Goal: Find specific page/section: Find specific page/section

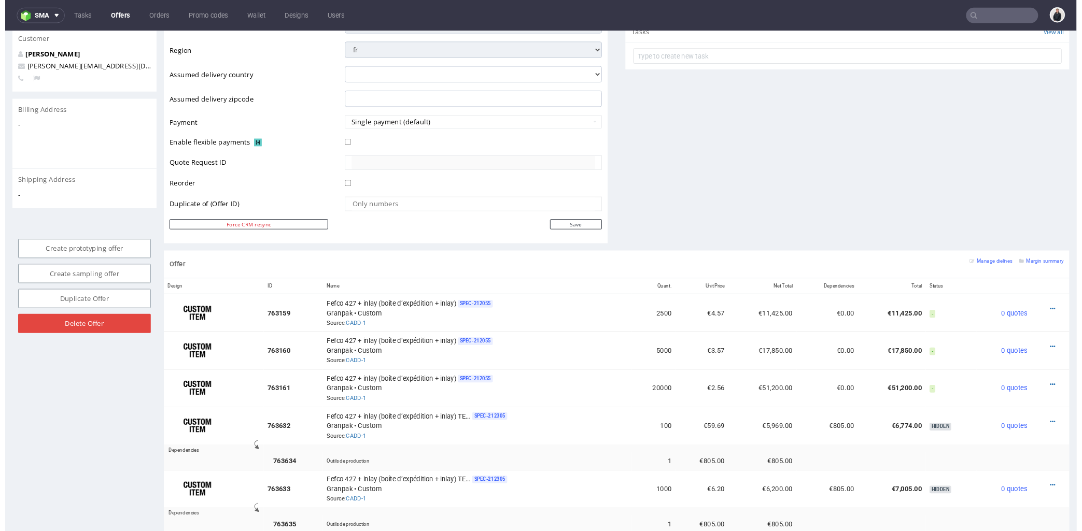
scroll to position [519, 0]
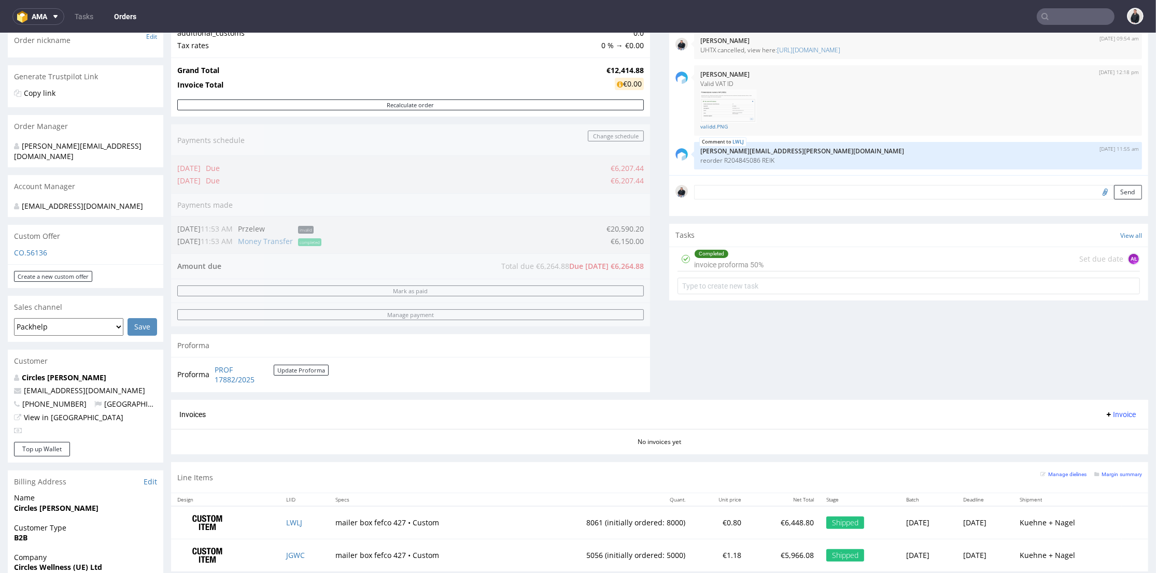
scroll to position [230, 0]
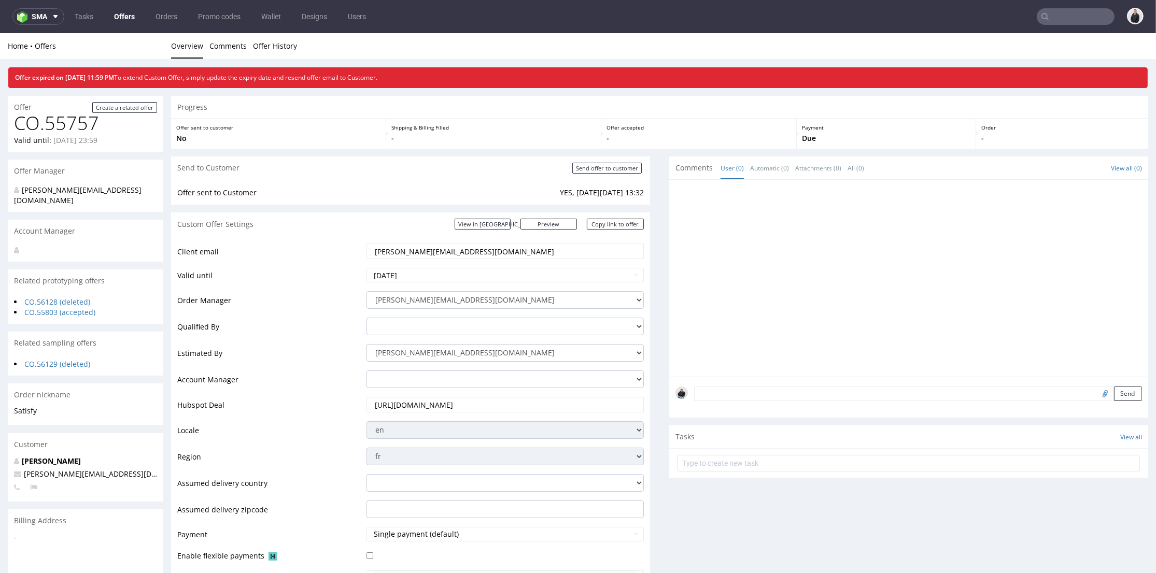
scroll to position [519, 0]
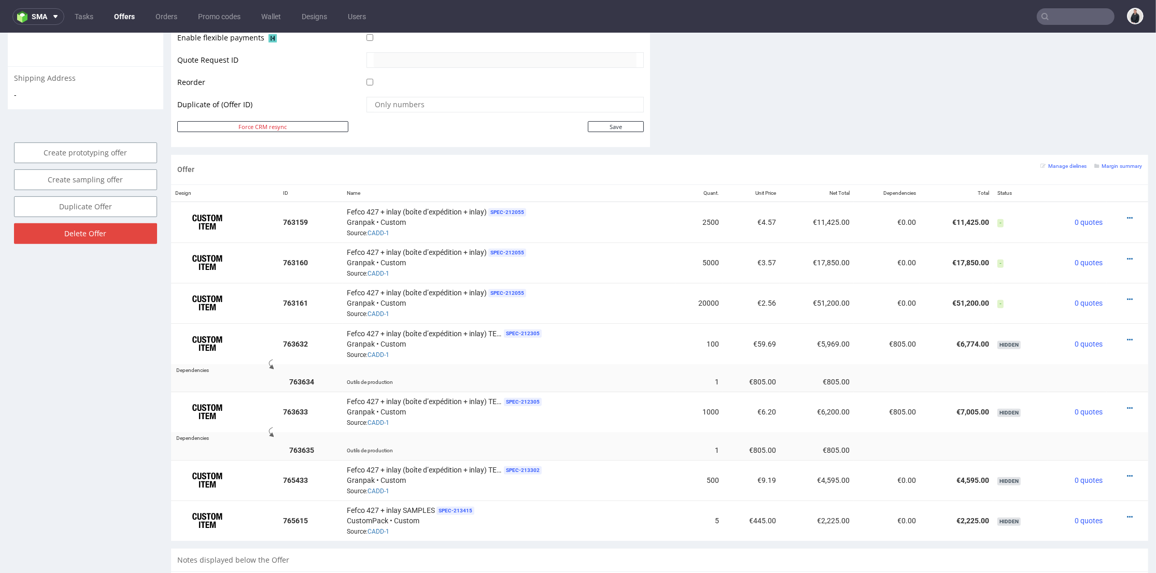
click at [1075, 18] on input "text" at bounding box center [1076, 16] width 78 height 17
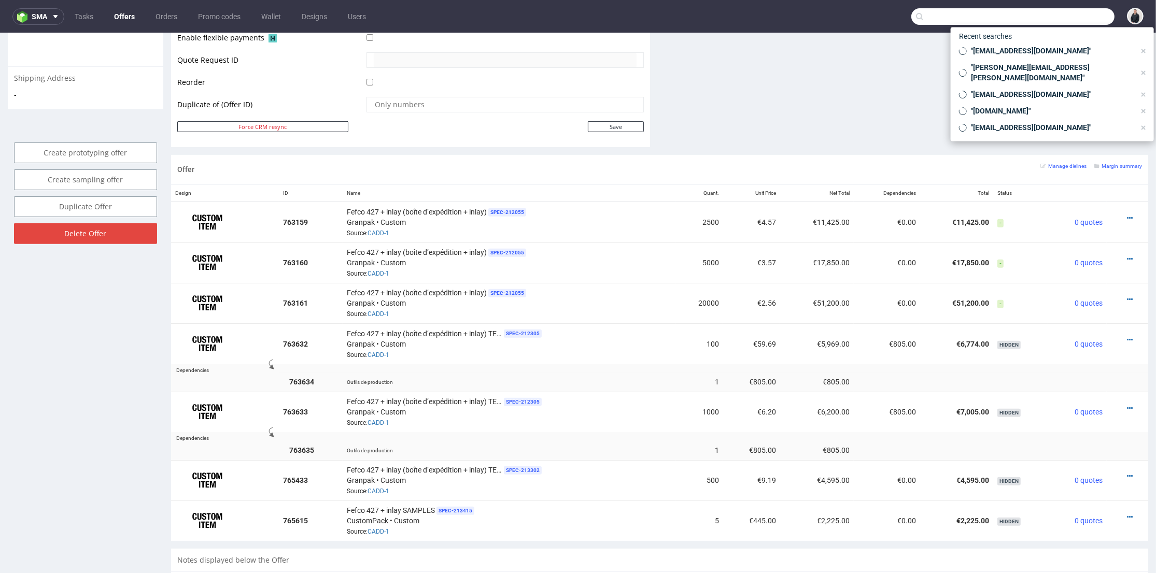
paste input "R105810351"
type input "R105810351"
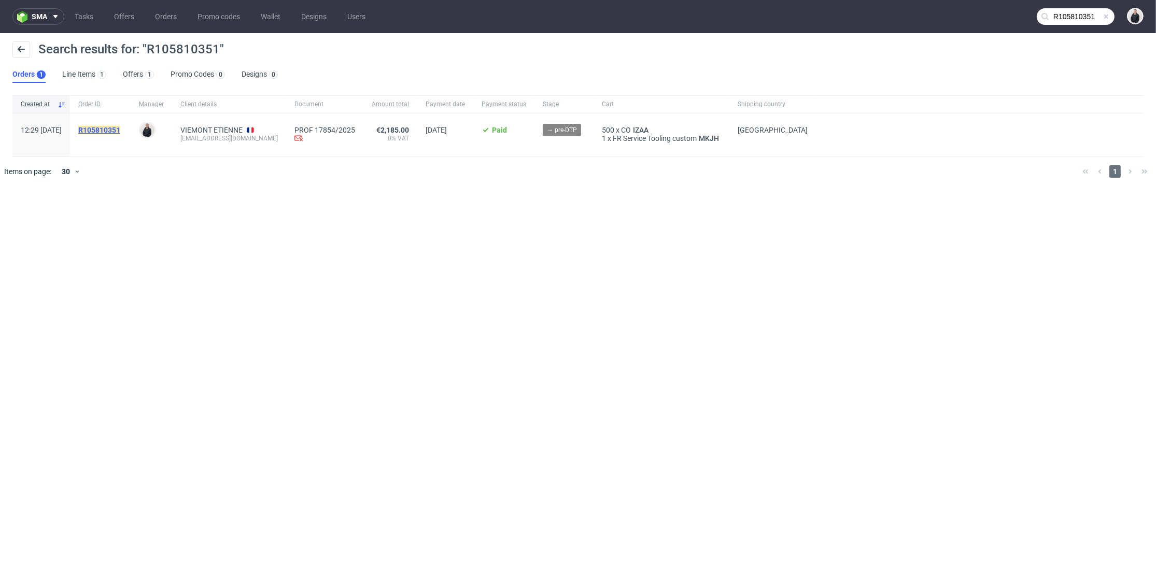
click at [120, 129] on mark "R105810351" at bounding box center [99, 130] width 42 height 8
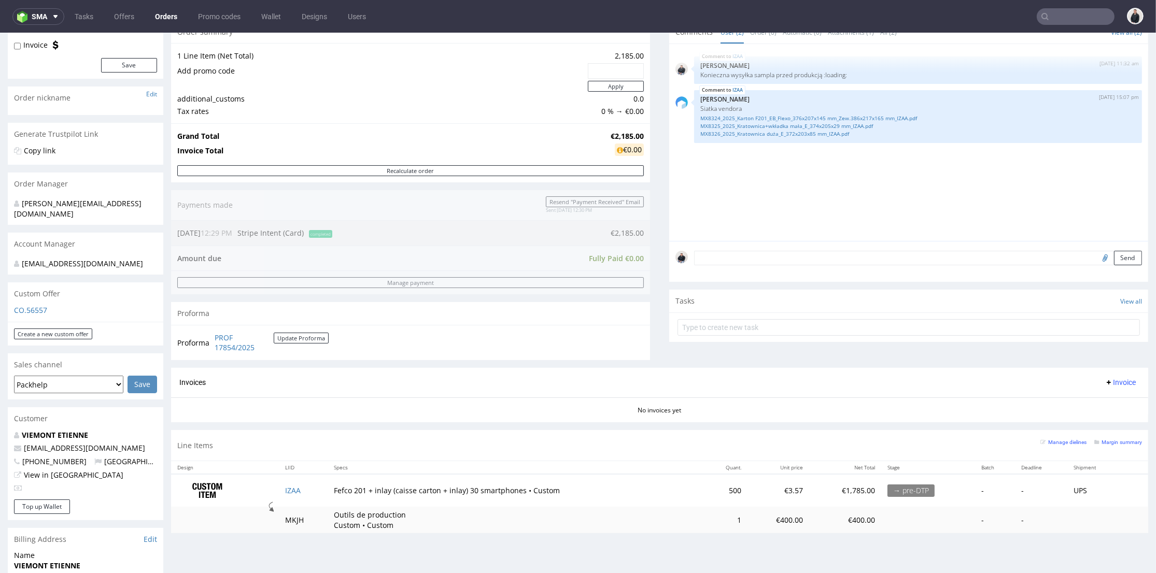
scroll to position [58, 0]
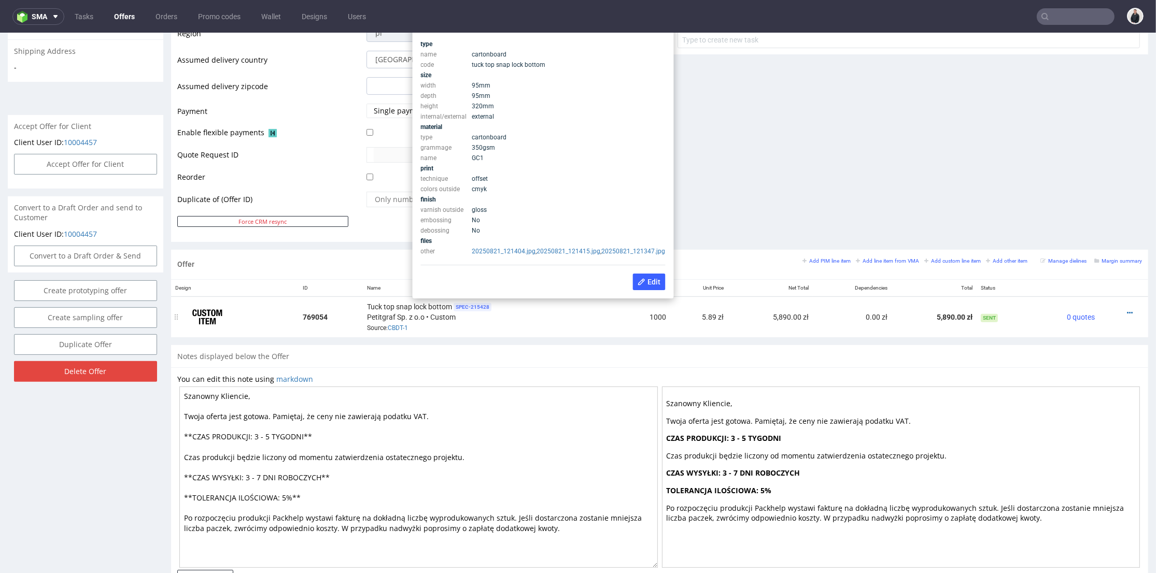
scroll to position [345, 0]
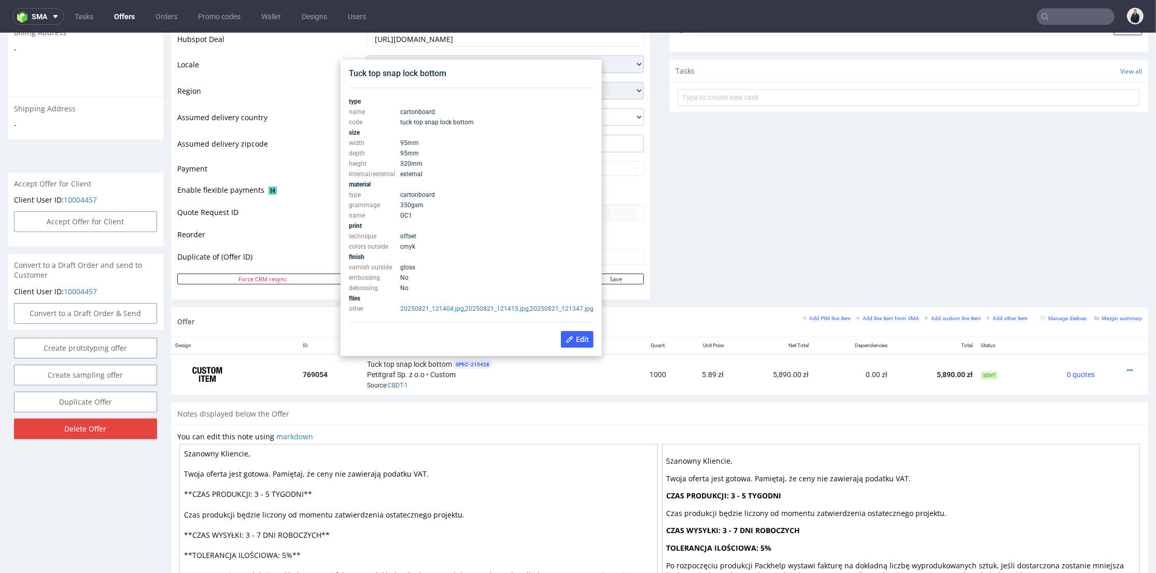
click at [529, 273] on td "No" at bounding box center [496, 278] width 196 height 10
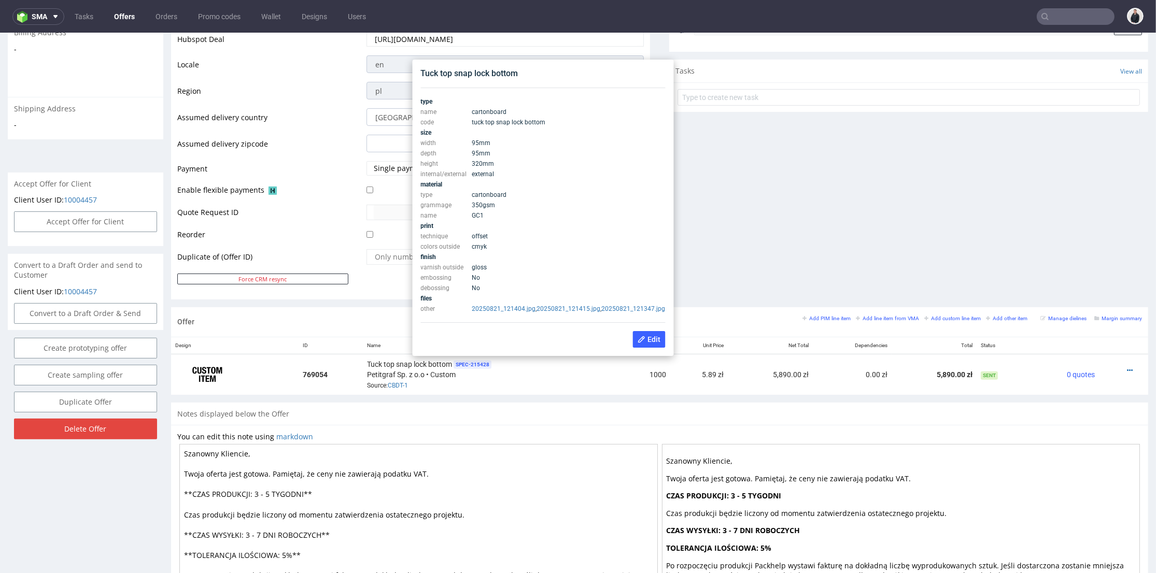
click at [498, 321] on div "type name cartonboard code tuck top snap lock bottom size width 95 mm depth 95 …" at bounding box center [543, 205] width 245 height 235
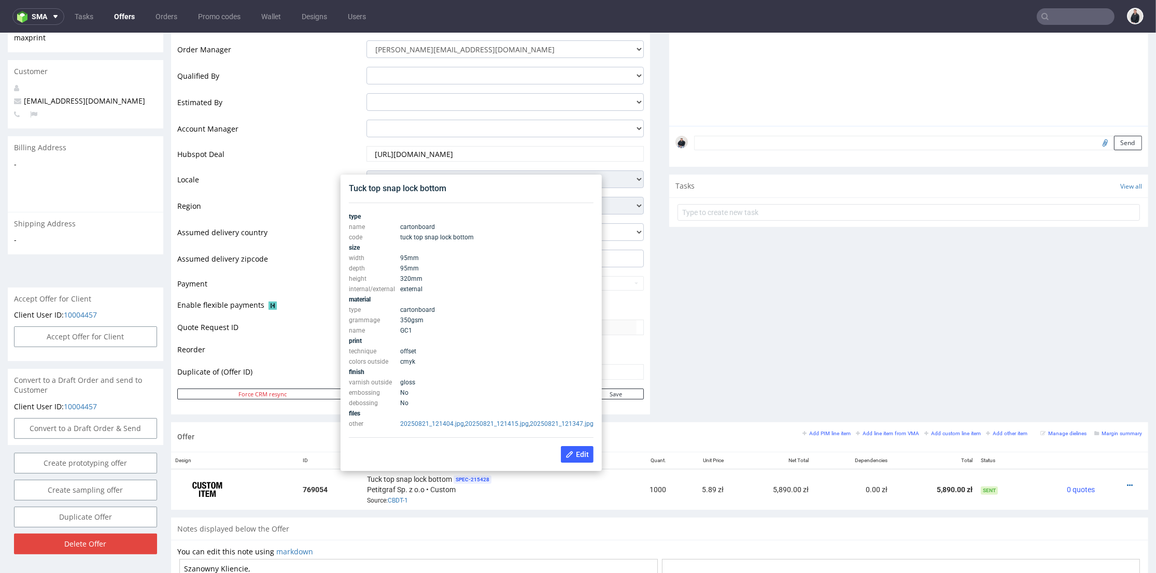
scroll to position [288, 0]
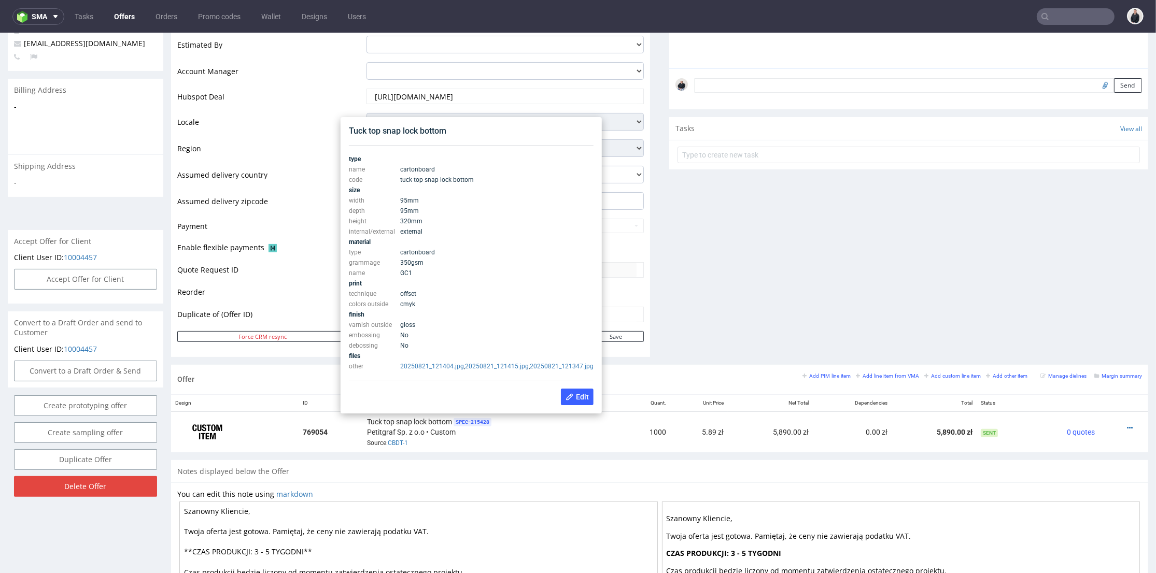
click at [498, 330] on td "No" at bounding box center [496, 335] width 196 height 10
click at [457, 439] on div "Tuck top snap lock bottom SPEC- 215428 Petitgraf Sp. z o.o • Custom Source: CBD…" at bounding box center [492, 432] width 251 height 32
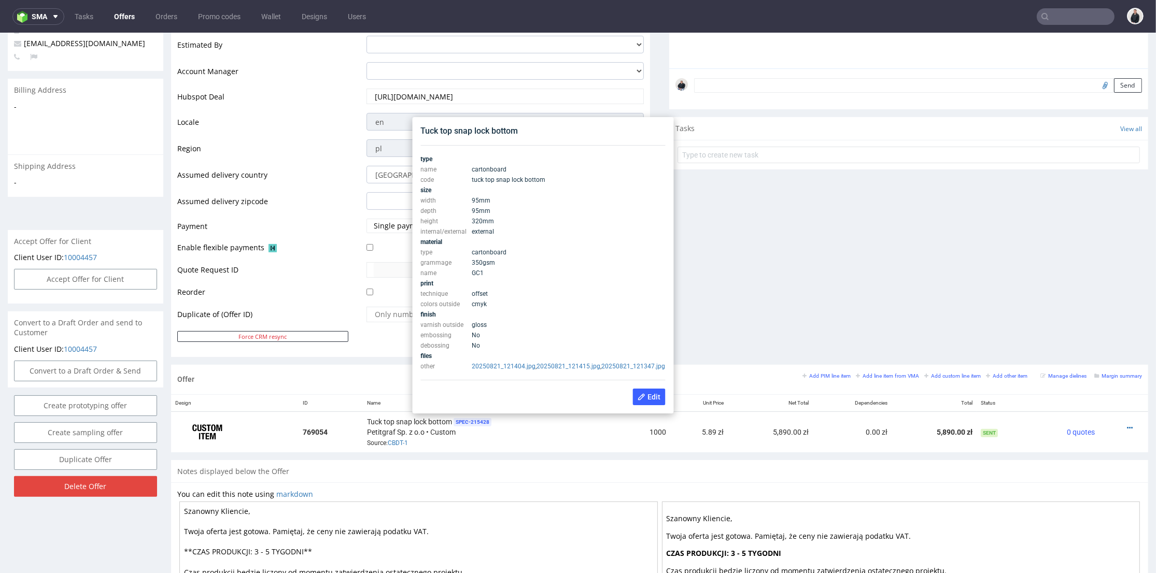
click at [488, 290] on span "offset" at bounding box center [480, 293] width 16 height 7
click at [496, 259] on span "350 gsm" at bounding box center [483, 262] width 23 height 7
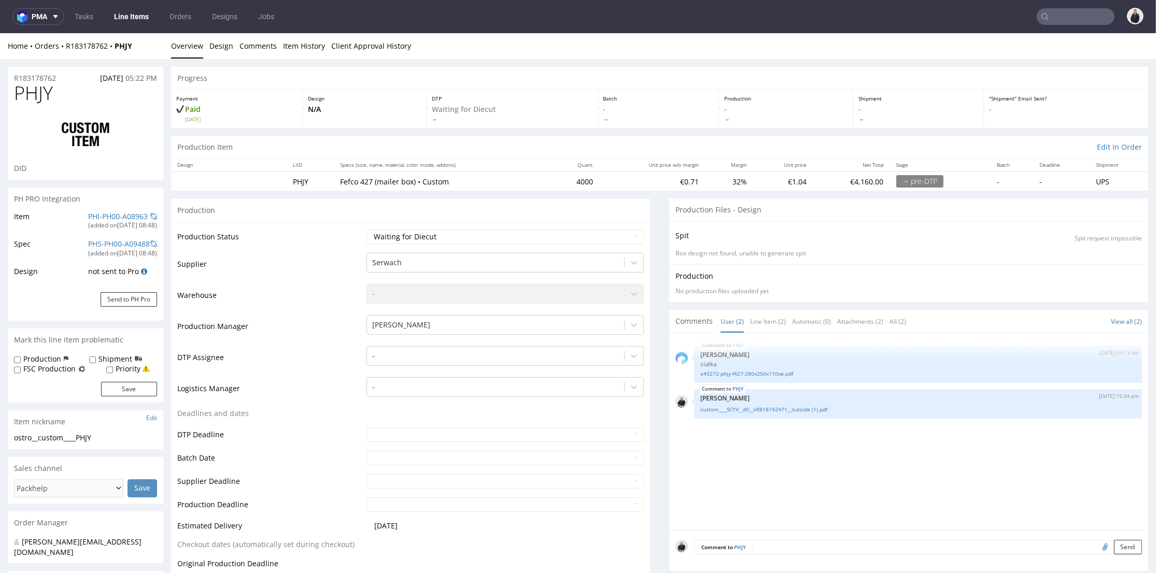
scroll to position [3, 0]
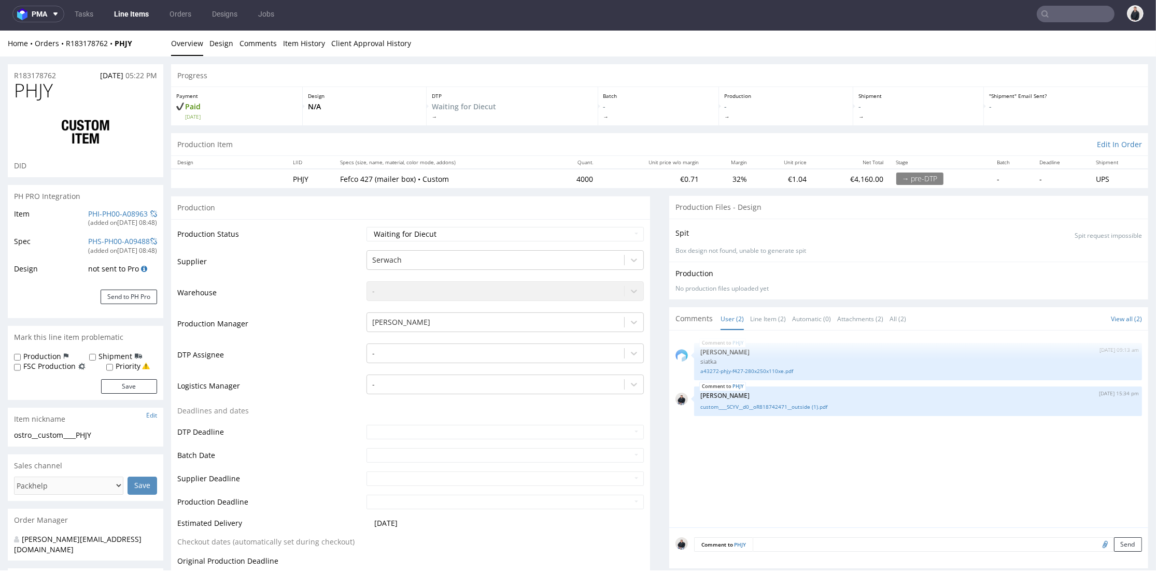
click at [1069, 13] on input "text" at bounding box center [1076, 14] width 78 height 17
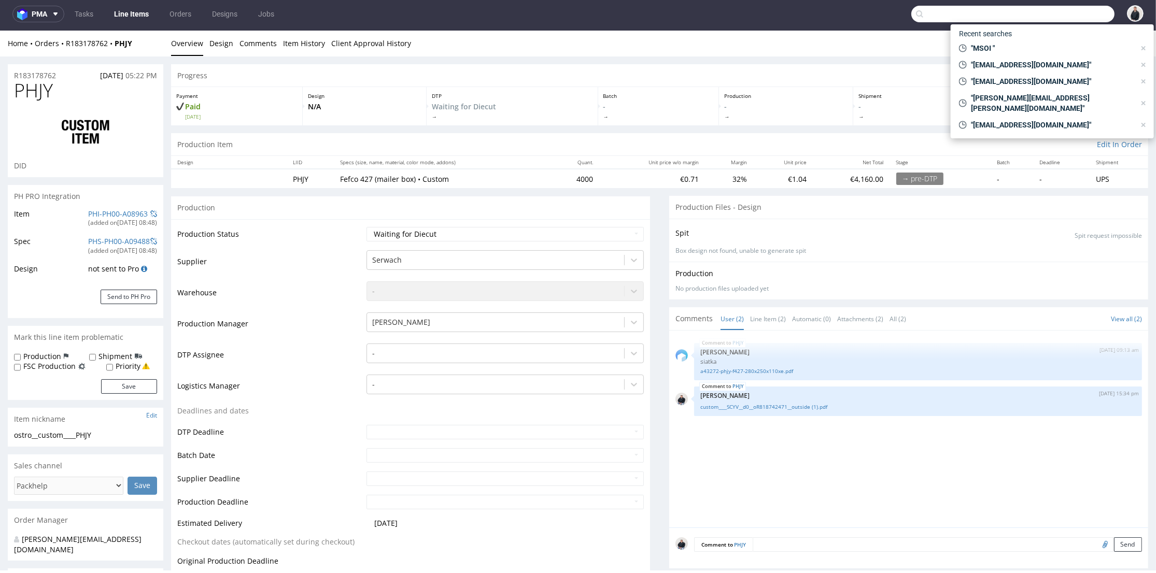
paste input "maxprint.com.pl"
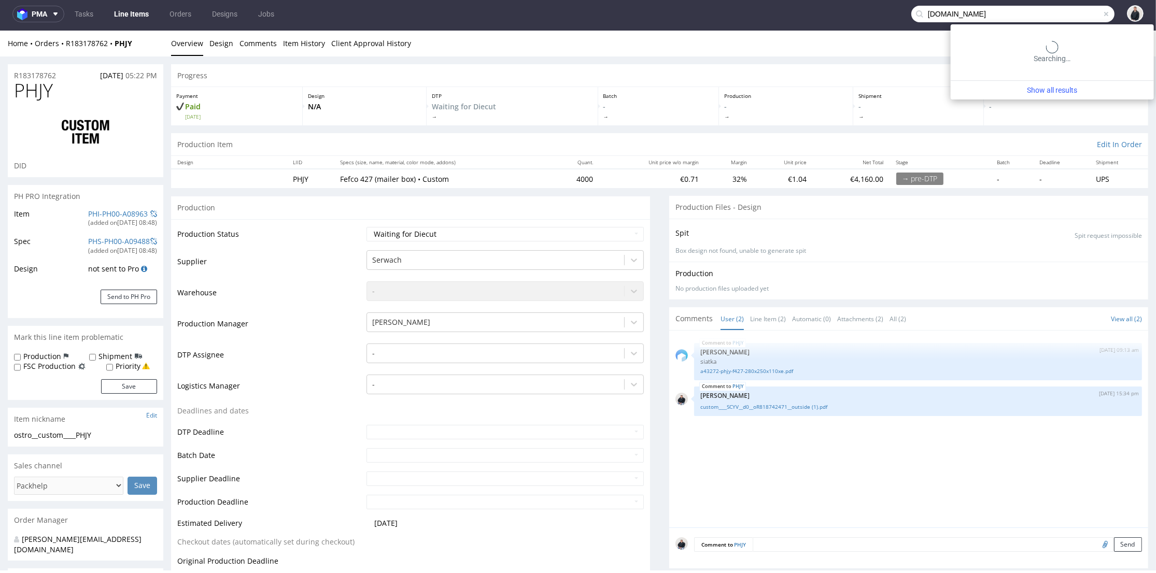
type input "maxprint.com.pl"
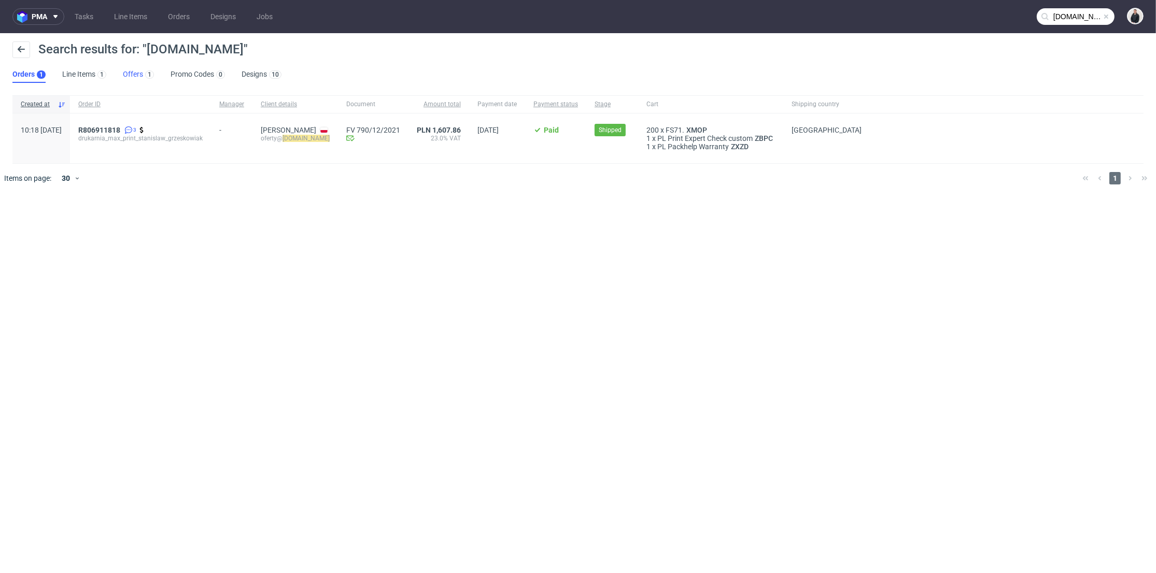
click at [136, 68] on link "Offers 1" at bounding box center [138, 74] width 31 height 17
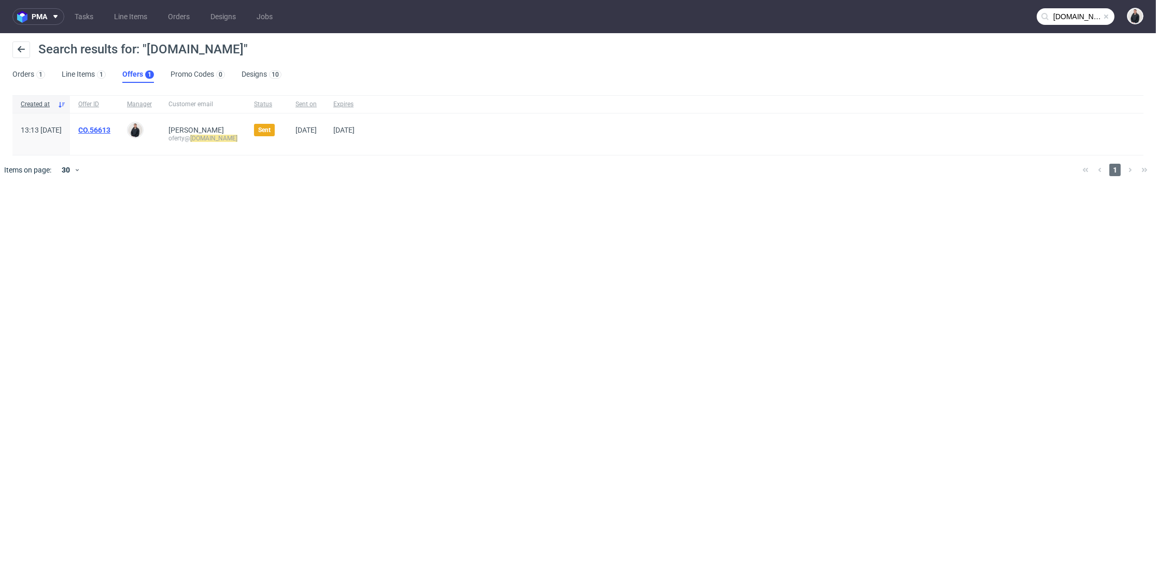
click at [110, 130] on link "CO.56613" at bounding box center [94, 130] width 32 height 8
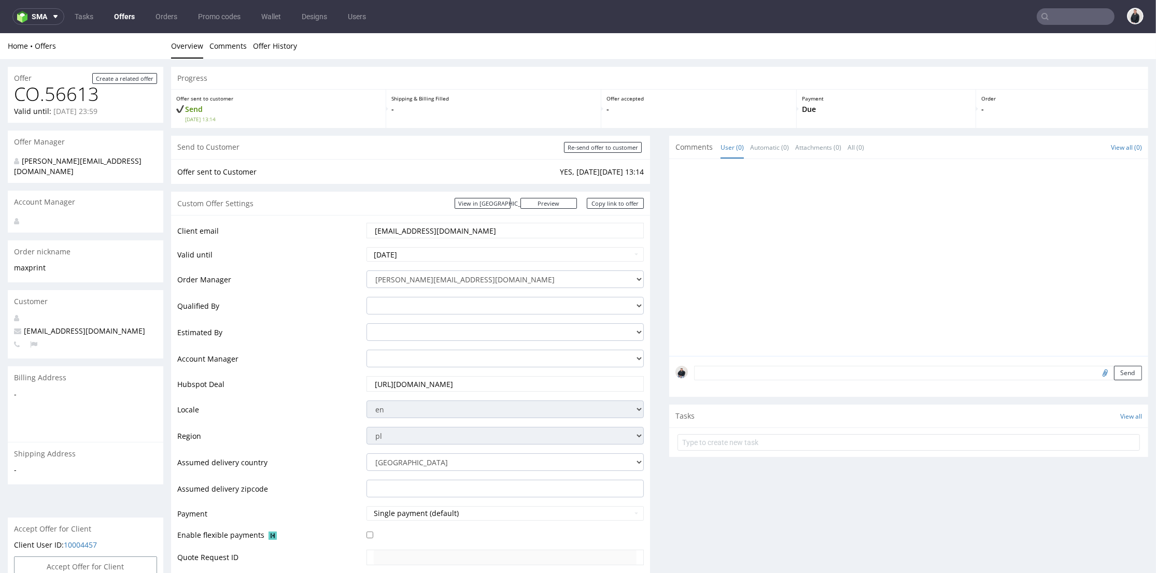
click at [685, 285] on div at bounding box center [912, 260] width 473 height 191
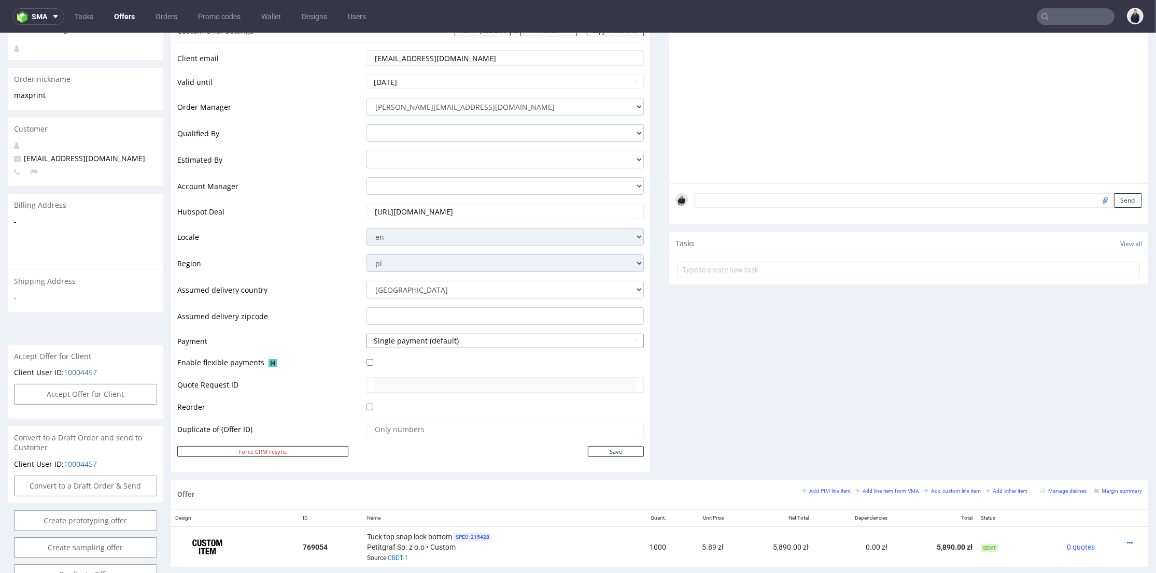
scroll to position [345, 0]
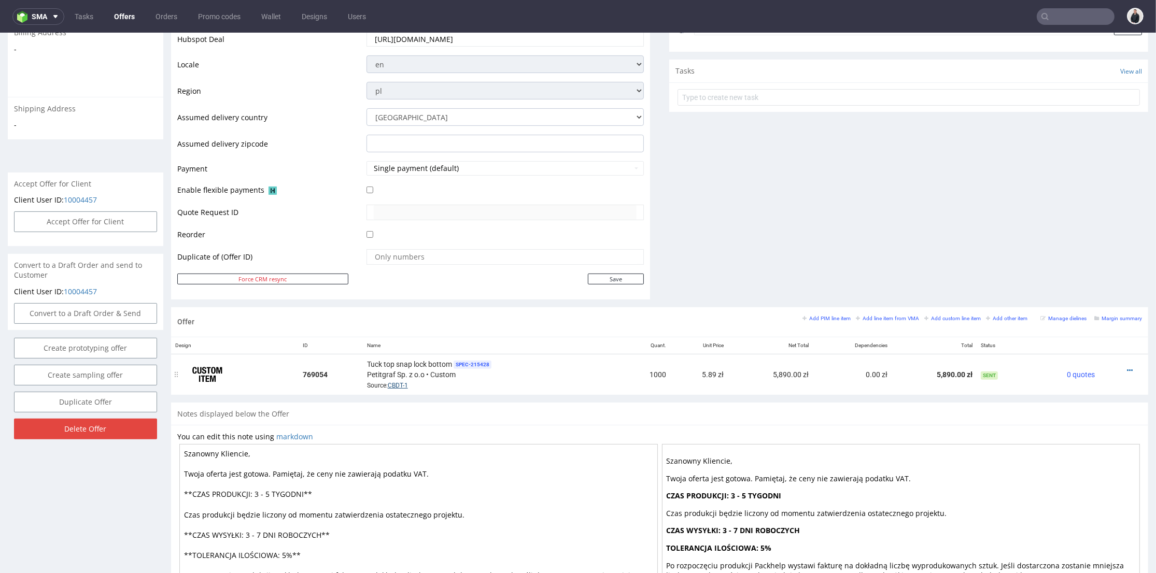
click at [397, 386] on link "CBDT-1" at bounding box center [398, 385] width 20 height 7
click at [718, 247] on div "Comments User (0) Automatic (0) Attachments (0) All (0) View all (0) Send Tasks…" at bounding box center [908, 49] width 479 height 517
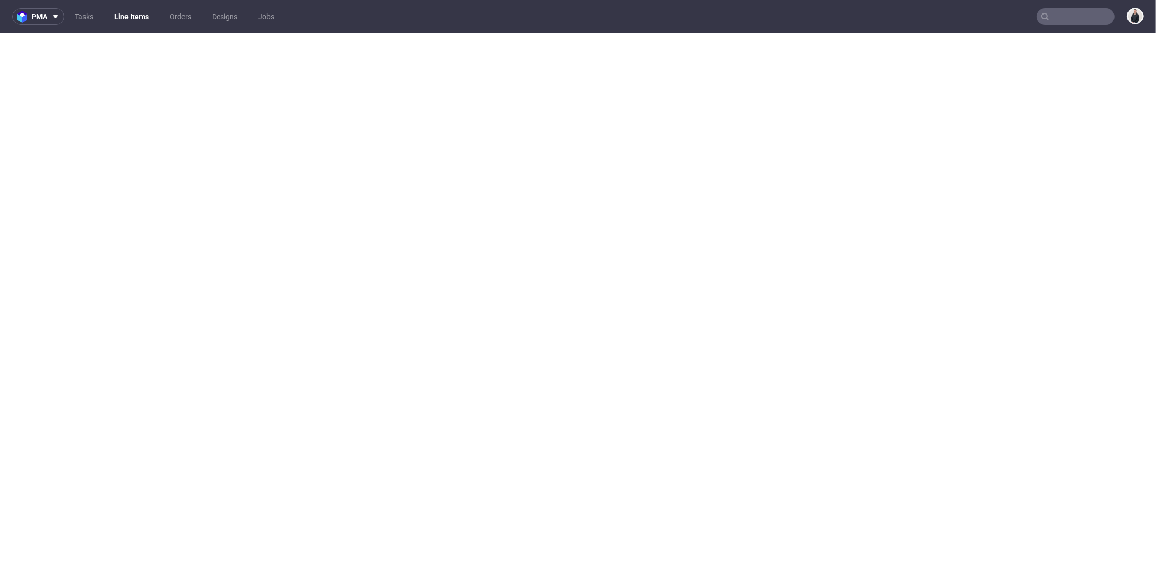
select select "in_progress"
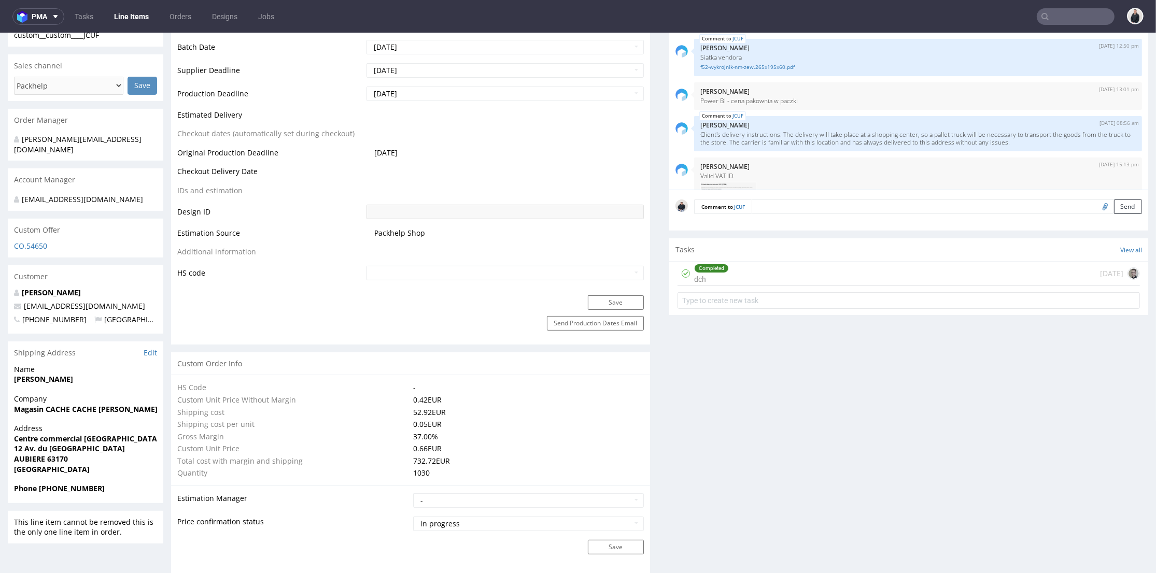
scroll to position [50, 0]
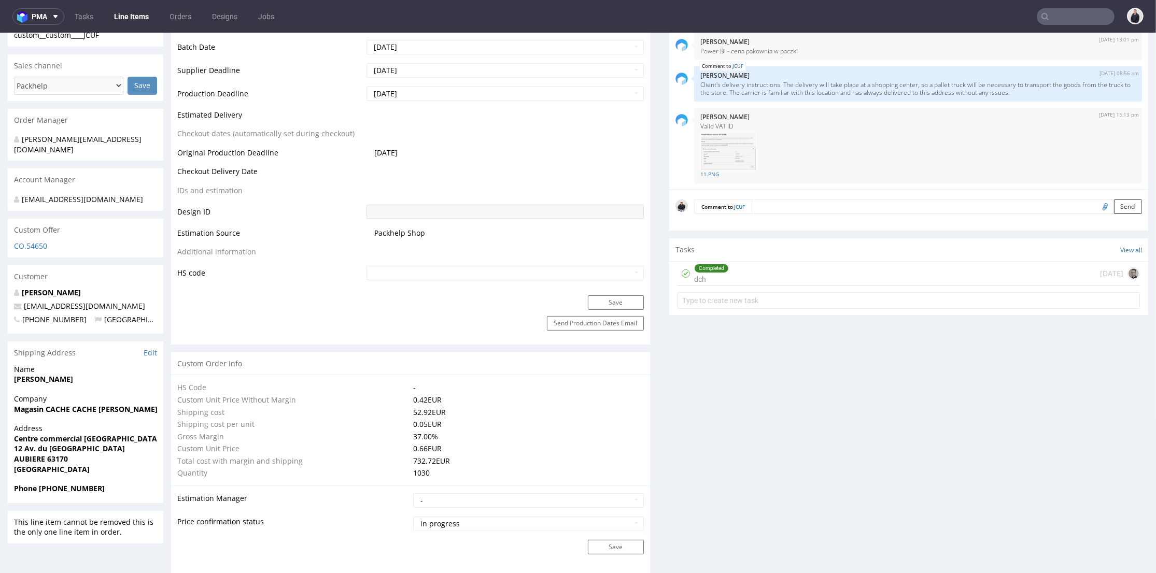
drag, startPoint x: 0, startPoint y: 0, endPoint x: 1047, endPoint y: 16, distance: 1047.5
click at [1047, 16] on nav "pma Tasks Line Items Orders Designs Jobs" at bounding box center [578, 16] width 1156 height 33
click at [1047, 16] on input "text" at bounding box center [1076, 16] width 78 height 17
paste input "[EMAIL_ADDRESS][DOMAIN_NAME]"
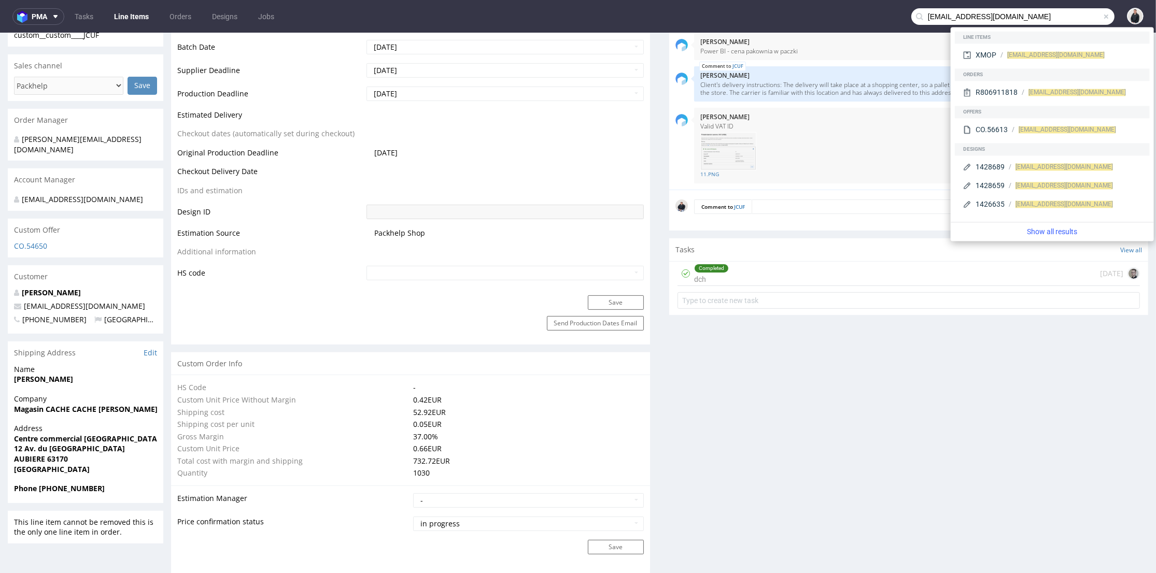
type input "[EMAIL_ADDRESS][DOMAIN_NAME]"
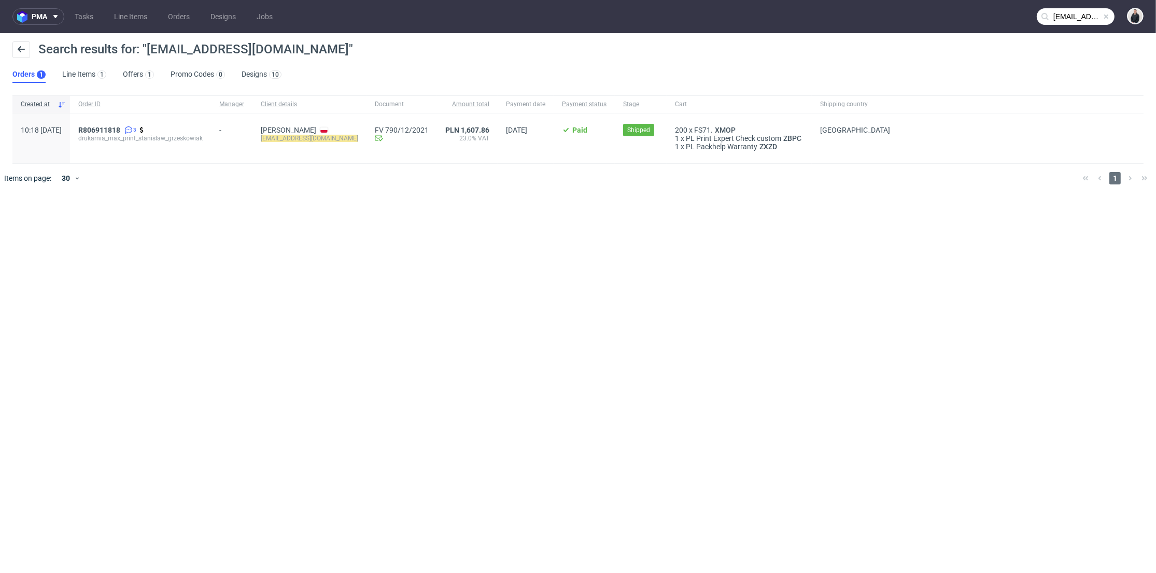
drag, startPoint x: 424, startPoint y: 79, endPoint x: 198, endPoint y: 114, distance: 228.7
click at [419, 80] on div "Search results for: "[EMAIL_ADDRESS][DOMAIN_NAME]" Orders 1 Line Items 1 Offers…" at bounding box center [578, 62] width 1156 height 58
click at [132, 70] on link "Offers 1" at bounding box center [138, 74] width 31 height 17
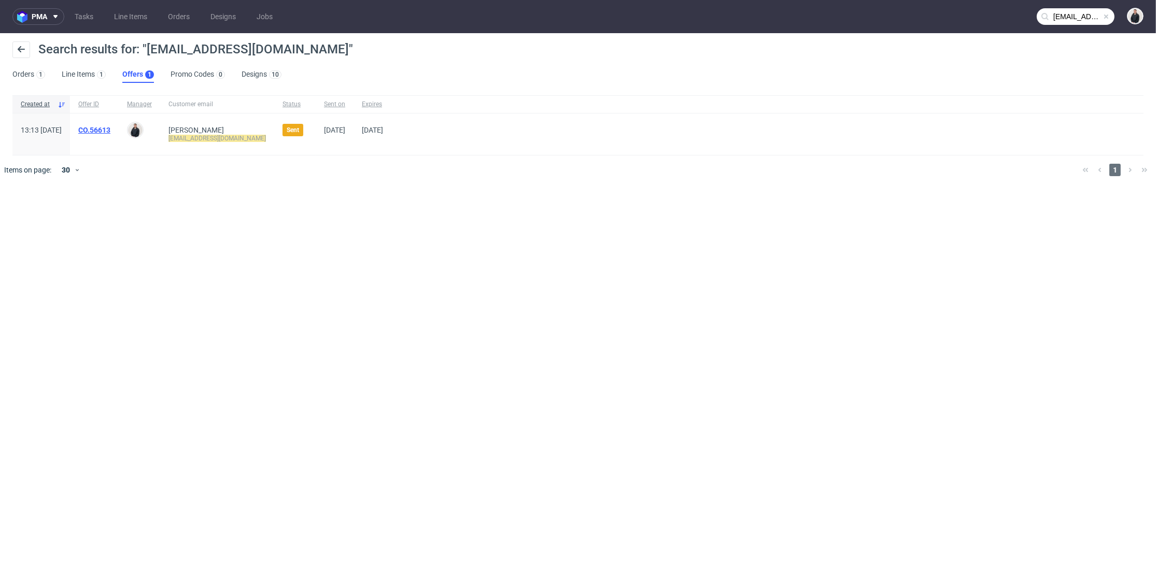
click at [110, 127] on link "CO.56613" at bounding box center [94, 130] width 32 height 8
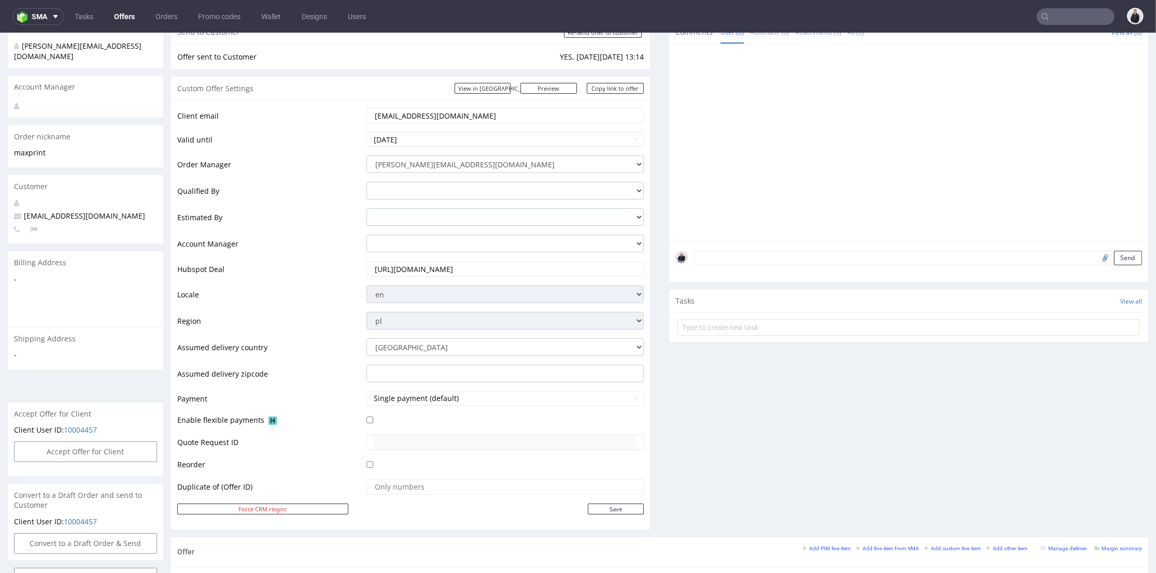
click at [717, 409] on div "Comments User (0) Automatic (0) Attachments (0) All (0) View all (0) Send Tasks…" at bounding box center [908, 279] width 479 height 517
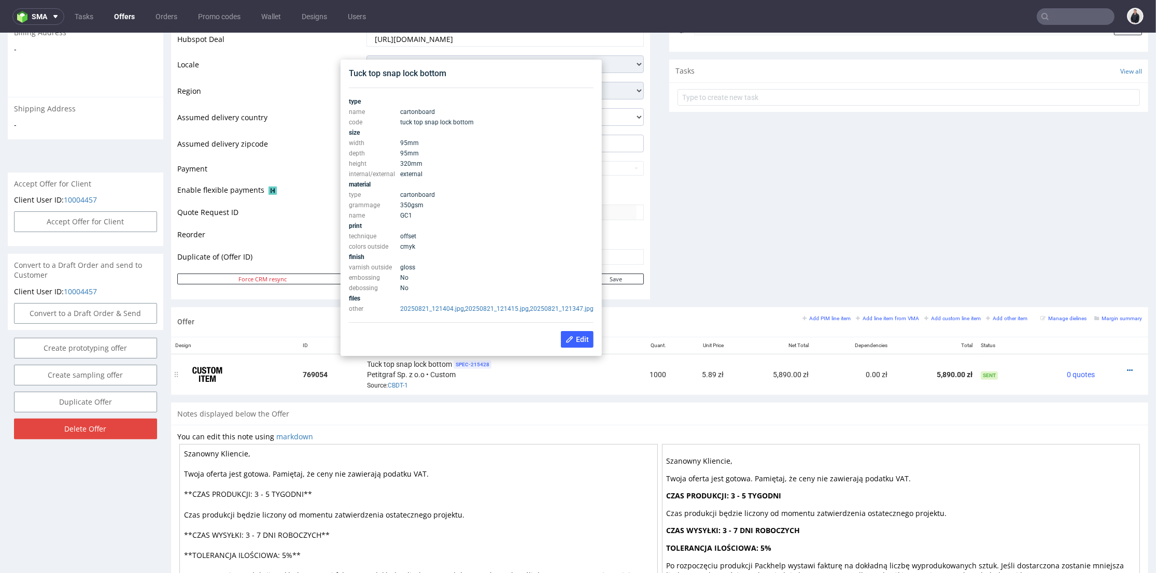
scroll to position [288, 0]
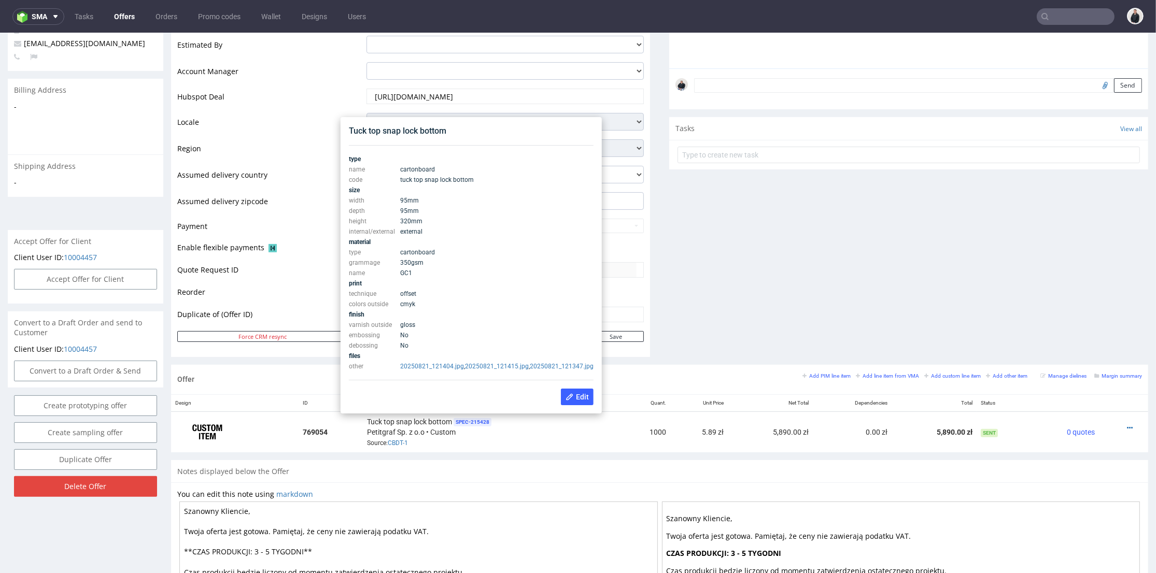
click at [691, 300] on div "Comments User (0) Automatic (0) Attachments (0) All (0) View all (0) Send Tasks…" at bounding box center [908, 106] width 479 height 517
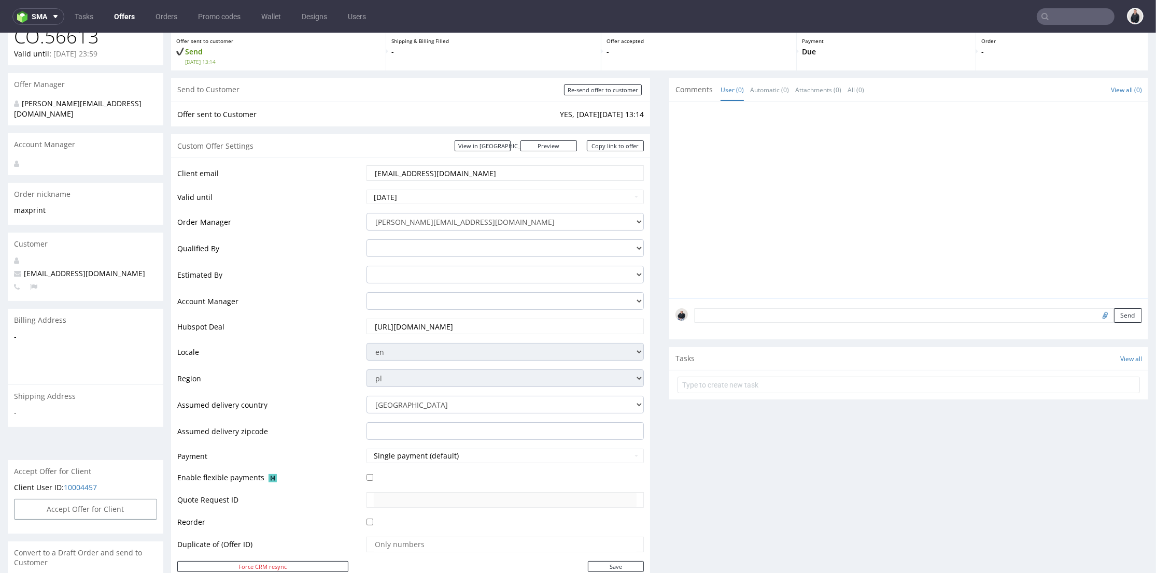
scroll to position [0, 0]
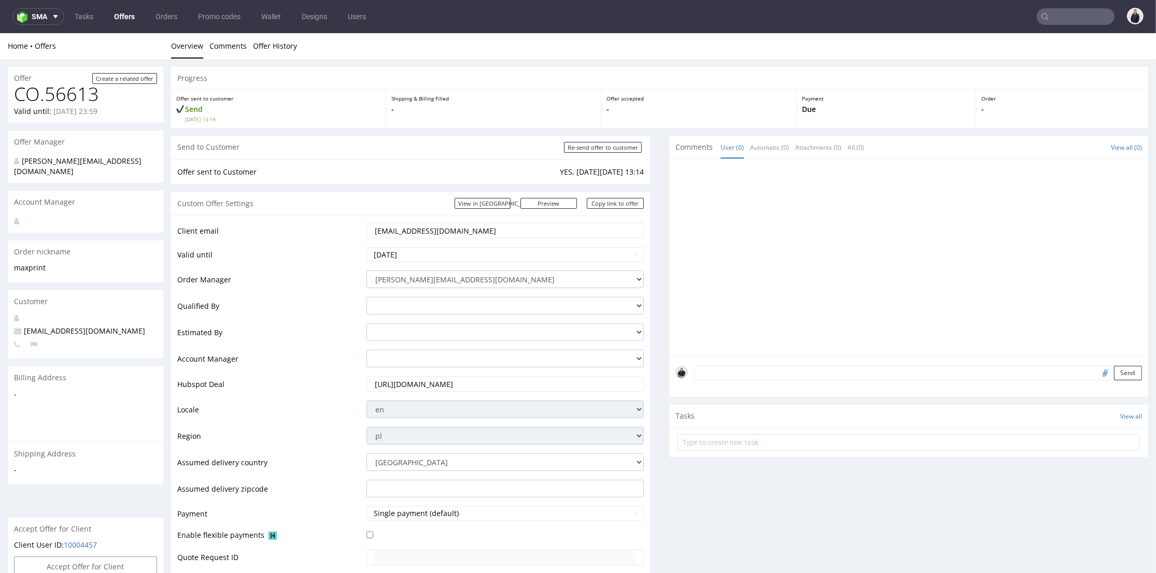
click at [669, 307] on div at bounding box center [908, 257] width 479 height 197
